Goal: Task Accomplishment & Management: Manage account settings

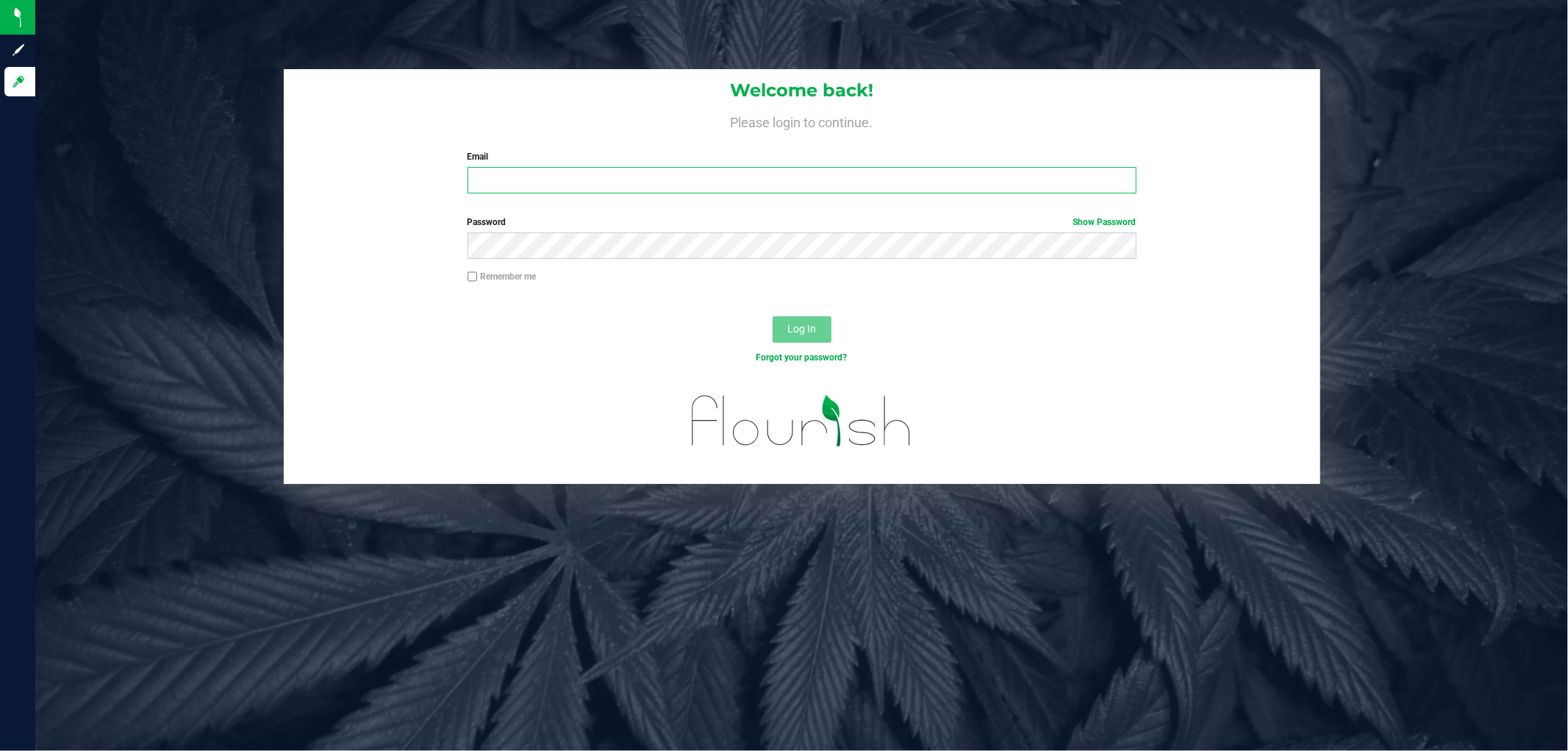
click at [687, 191] on input "Email" at bounding box center [802, 180] width 669 height 26
type input "[EMAIL_ADDRESS][DOMAIN_NAME]"
click at [806, 317] on button "Log In" at bounding box center [801, 329] width 58 height 26
click at [812, 318] on button "Log In" at bounding box center [801, 329] width 58 height 26
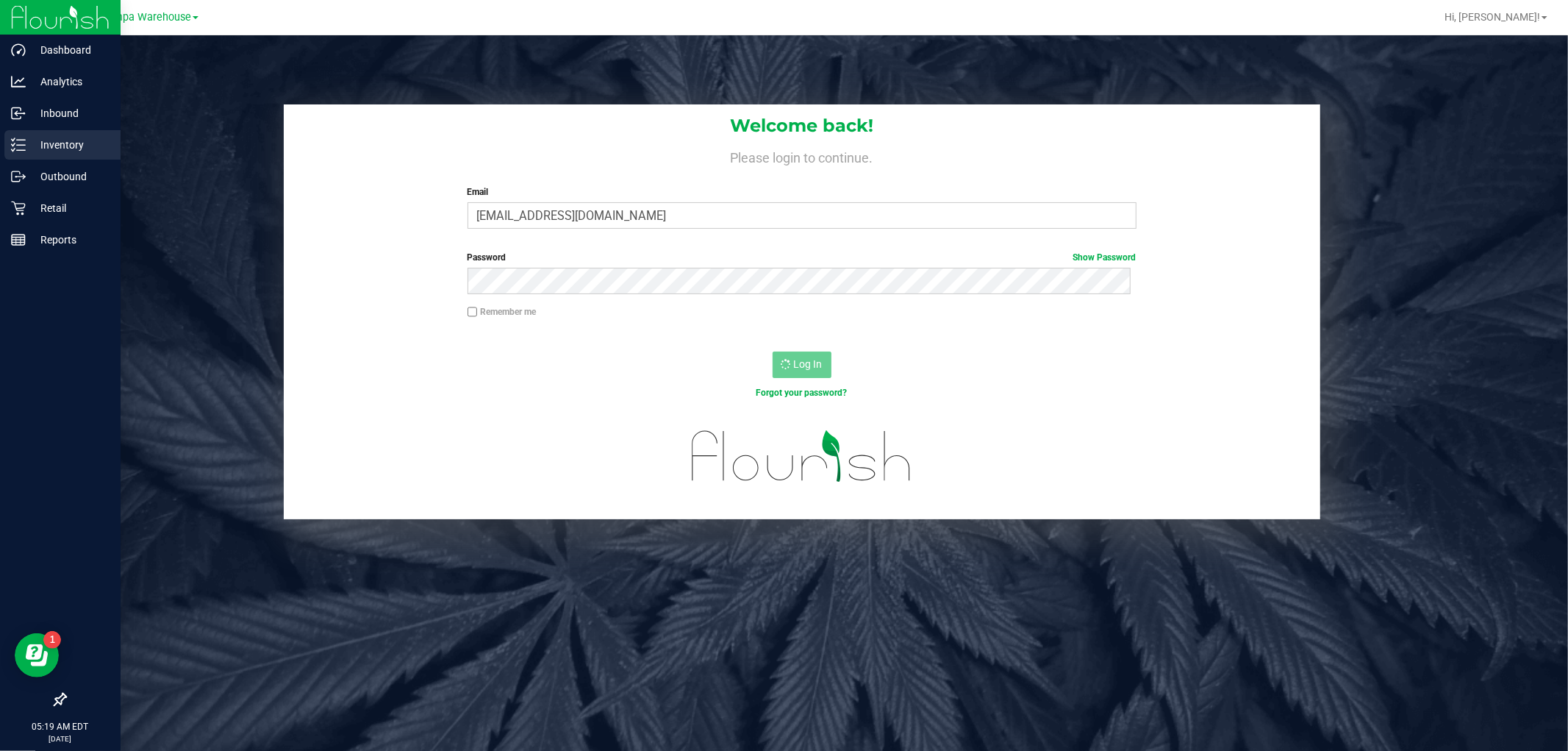
click at [43, 141] on p "Inventory" at bounding box center [69, 144] width 88 height 17
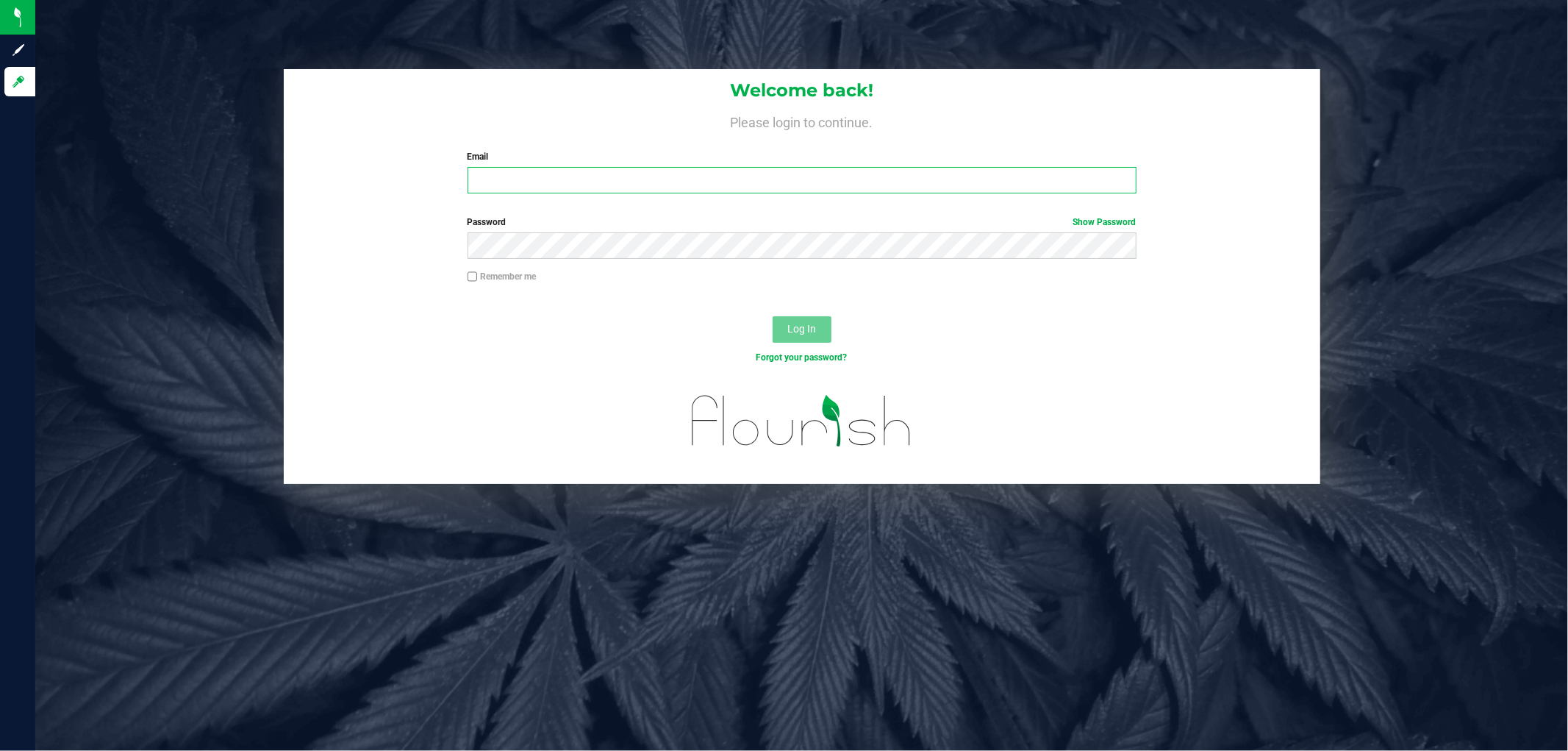
click at [700, 188] on input "Email" at bounding box center [802, 180] width 669 height 26
type input "[EMAIL_ADDRESS][DOMAIN_NAME]"
click at [782, 320] on button "Log In" at bounding box center [801, 329] width 58 height 26
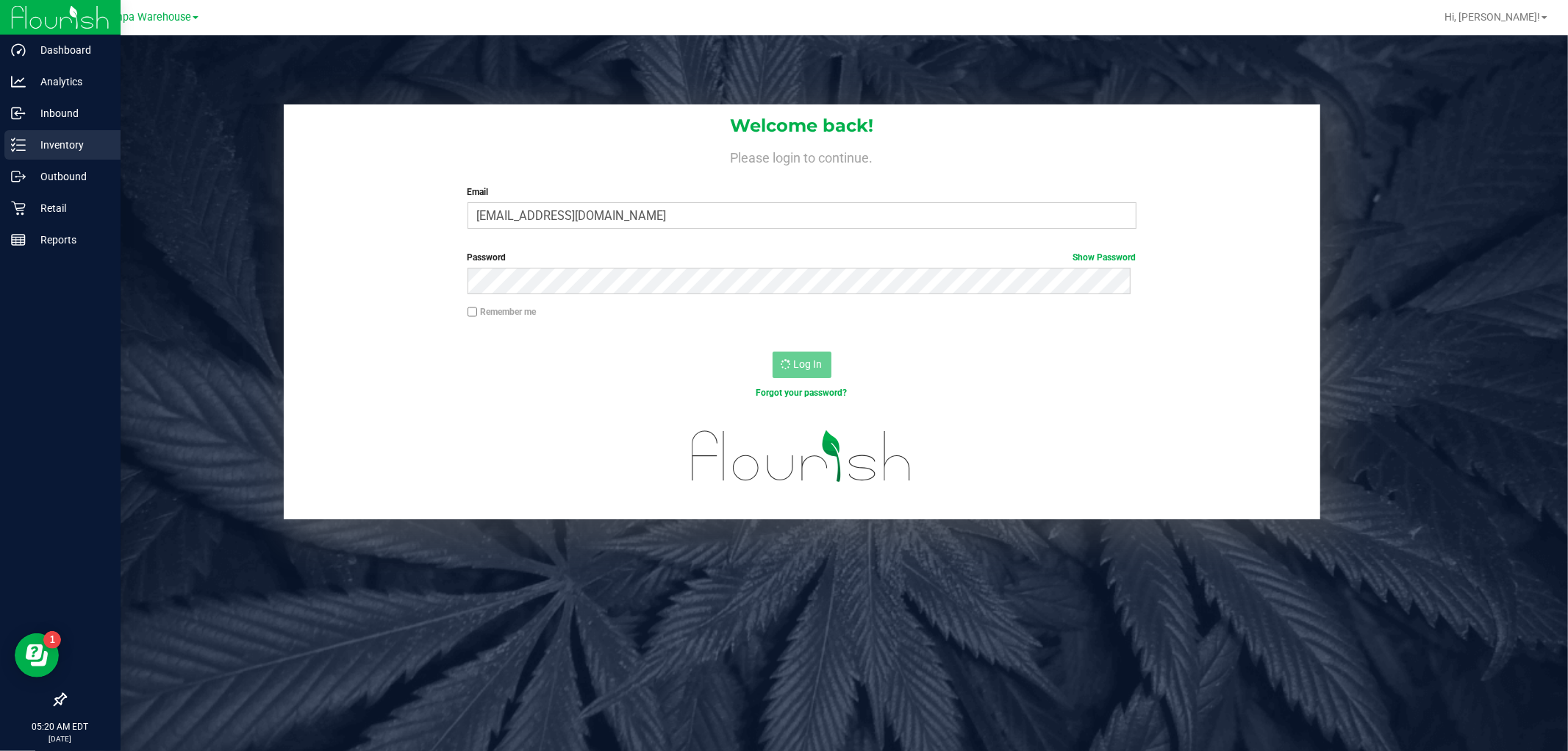
click at [72, 136] on p "Inventory" at bounding box center [69, 144] width 88 height 17
click at [60, 175] on p "Outbound" at bounding box center [69, 176] width 88 height 17
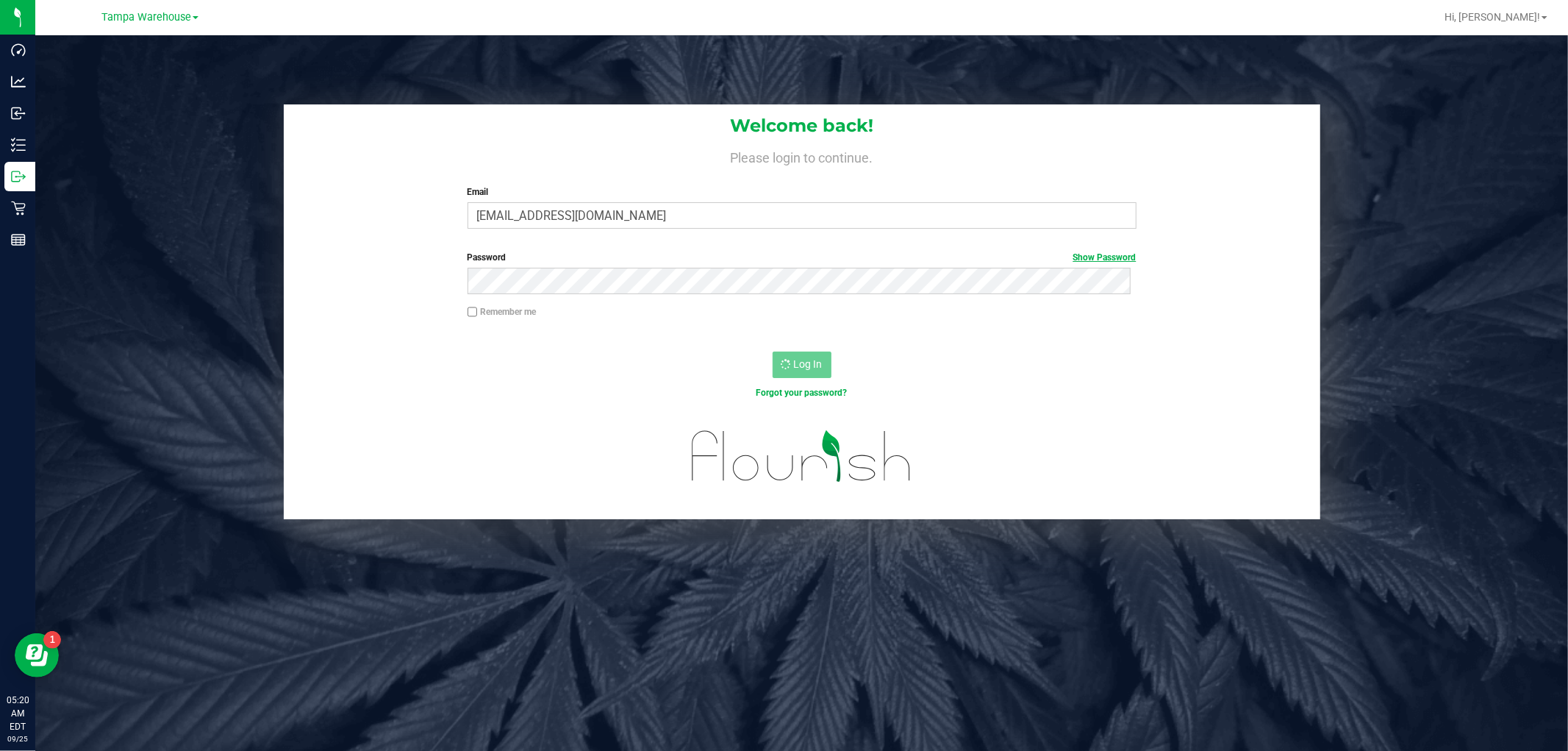
click at [1115, 257] on link "Show Password" at bounding box center [1105, 257] width 63 height 10
click at [1115, 256] on link "Hide Password" at bounding box center [1107, 257] width 58 height 10
